Goal: Task Accomplishment & Management: Use online tool/utility

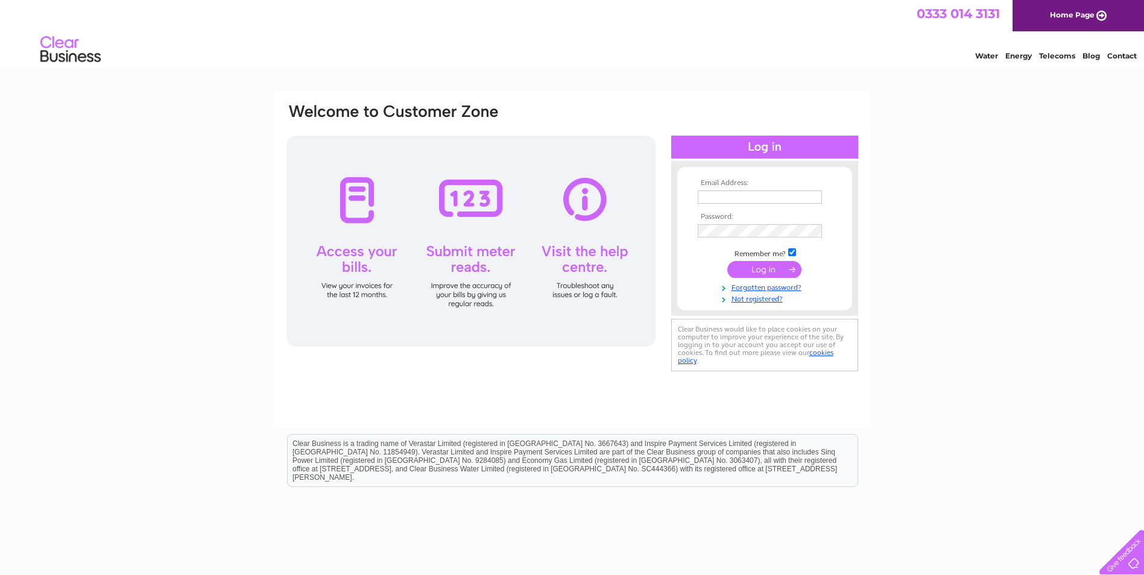
click at [745, 200] on input "text" at bounding box center [760, 197] width 124 height 13
type input "alastairjames785@gmail.com"
click at [727, 262] on input "submit" at bounding box center [764, 270] width 74 height 17
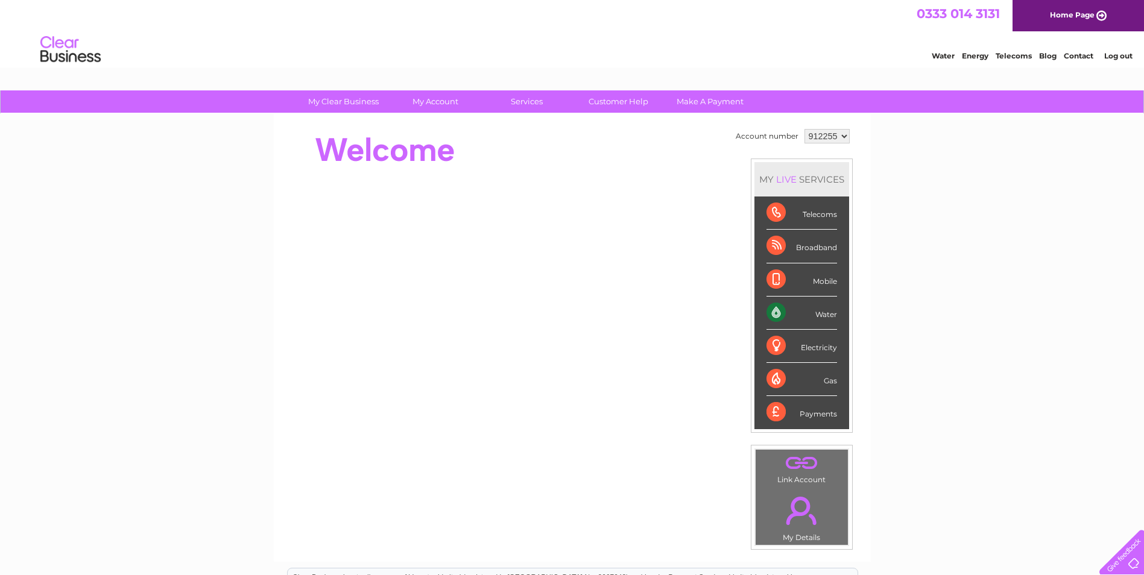
click at [773, 315] on div "Water" at bounding box center [801, 313] width 71 height 33
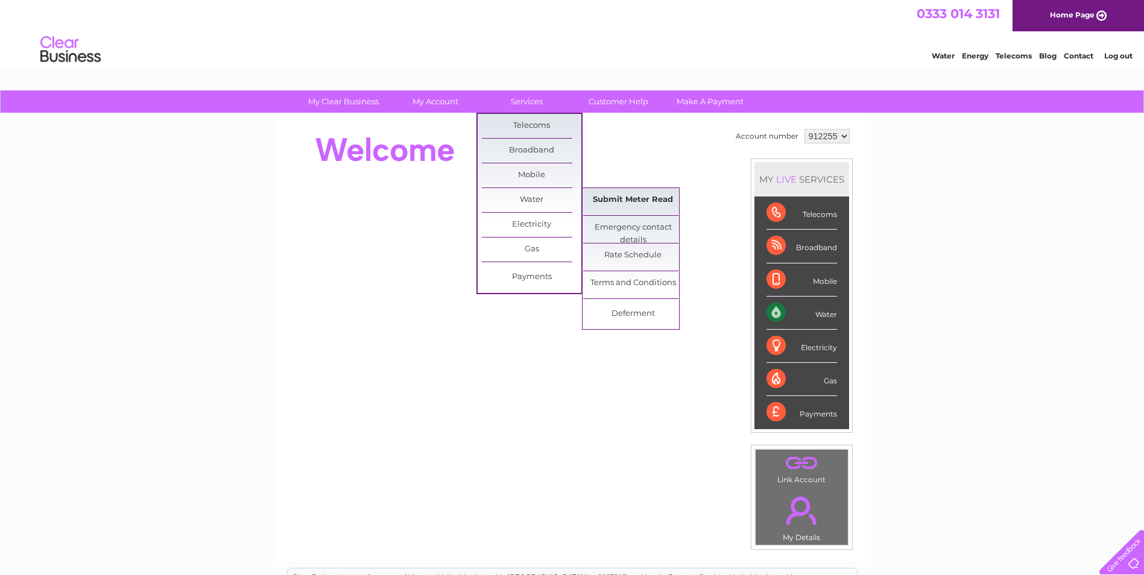
click at [655, 206] on link "Submit Meter Read" at bounding box center [632, 200] width 99 height 24
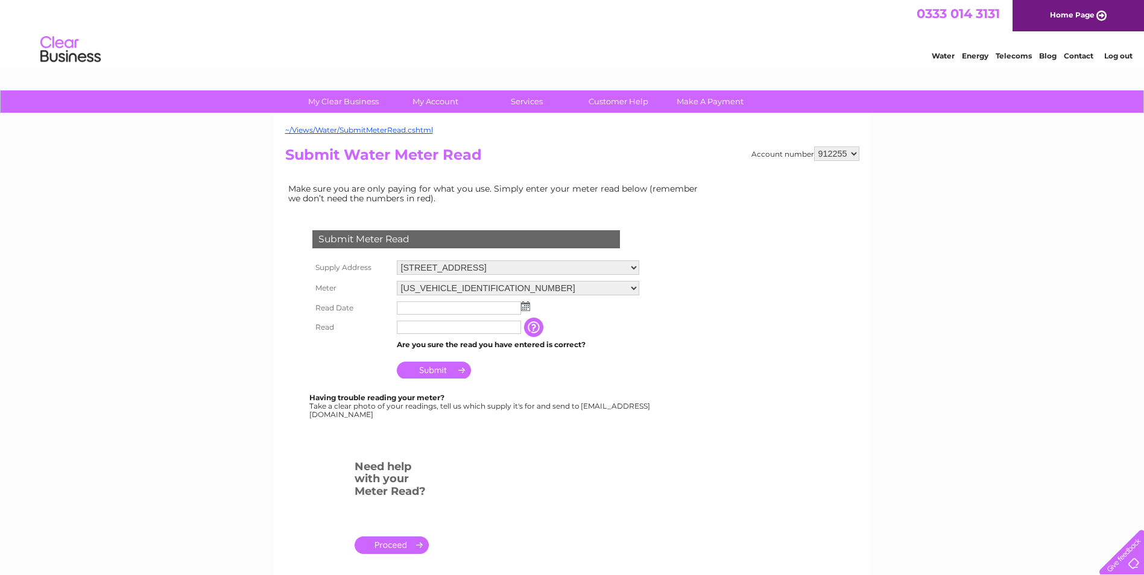
click at [536, 324] on input "button" at bounding box center [535, 327] width 22 height 19
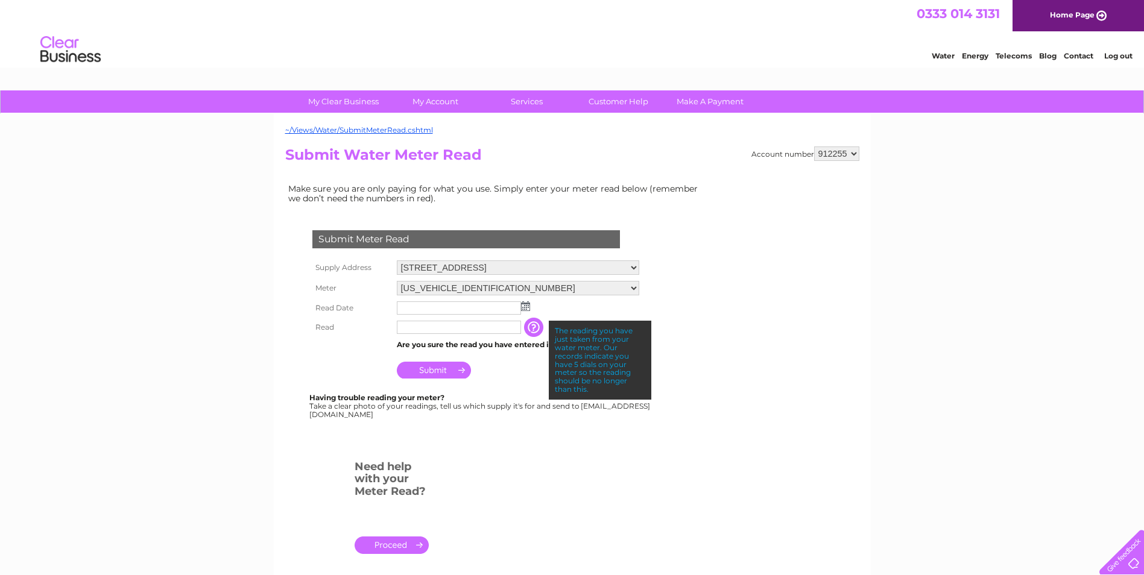
click at [634, 268] on select "12 Abbey View, Dunfermline, Fife, KY11 4HA" at bounding box center [518, 267] width 242 height 14
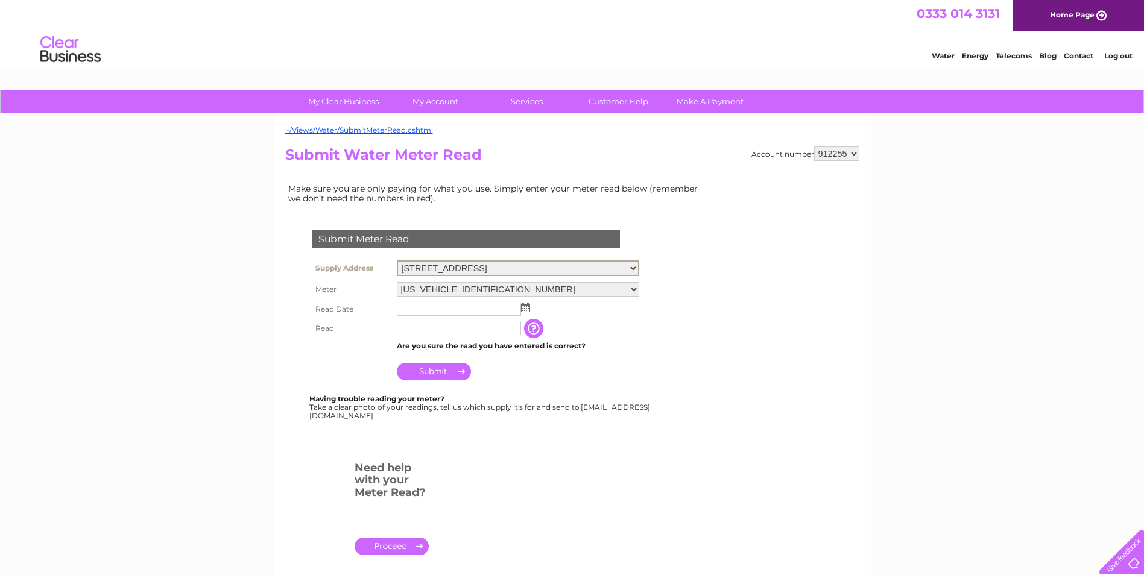
click at [634, 268] on select "12 Abbey View, Dunfermline, Fife, KY11 4HA" at bounding box center [518, 268] width 242 height 16
click at [473, 310] on input "text" at bounding box center [459, 308] width 125 height 14
click at [528, 308] on img at bounding box center [526, 307] width 9 height 10
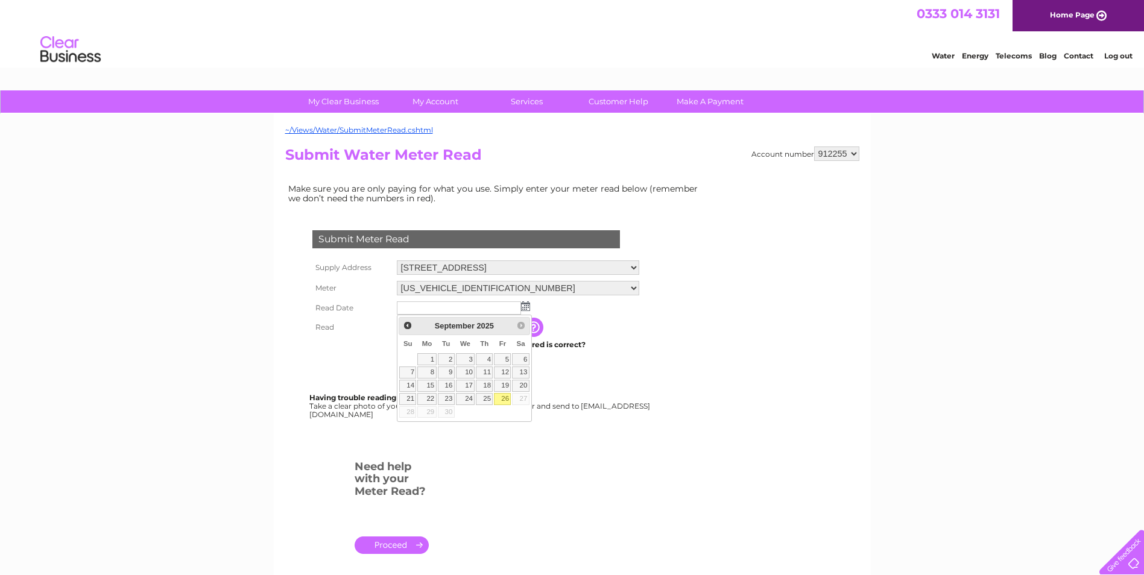
click at [505, 401] on link "26" at bounding box center [502, 399] width 17 height 12
type input "2025/09/26"
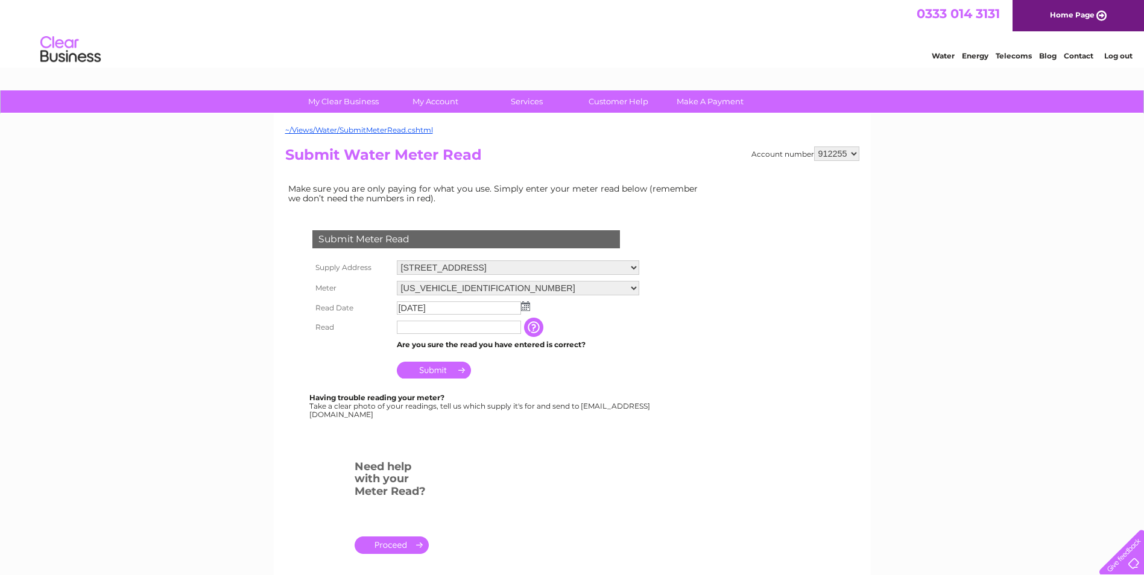
click at [410, 330] on input "text" at bounding box center [459, 327] width 124 height 13
type input "00095"
click at [439, 369] on input "Submit" at bounding box center [434, 371] width 74 height 17
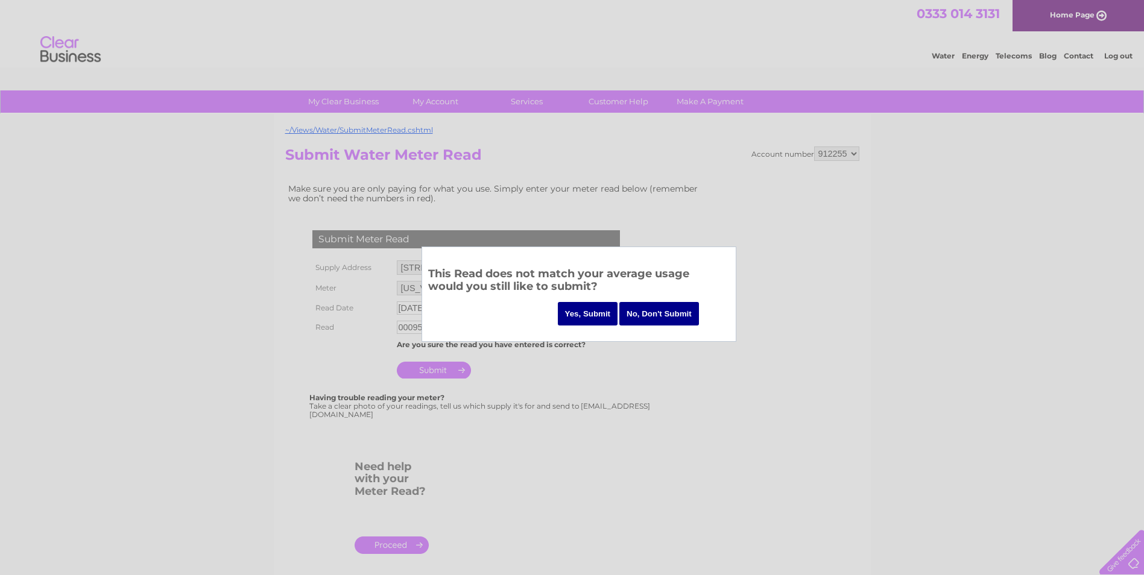
click at [584, 315] on input "Yes, Submit" at bounding box center [588, 314] width 60 height 24
